Goal: Task Accomplishment & Management: Manage account settings

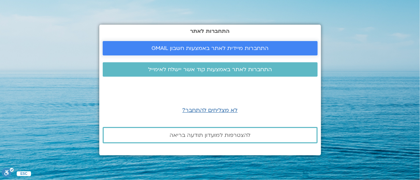
click at [207, 47] on span "התחברות מיידית לאתר באמצעות חשבון GMAIL" at bounding box center [210, 48] width 117 height 6
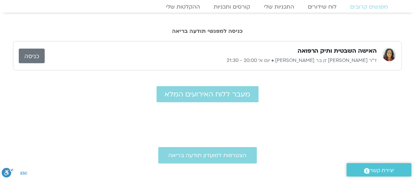
scroll to position [31, 0]
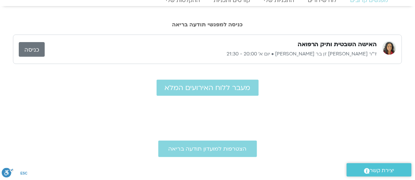
click at [27, 50] on link "כניסה" at bounding box center [32, 49] width 26 height 15
click at [33, 49] on link "כניסה" at bounding box center [32, 49] width 26 height 15
